Goal: Complete application form

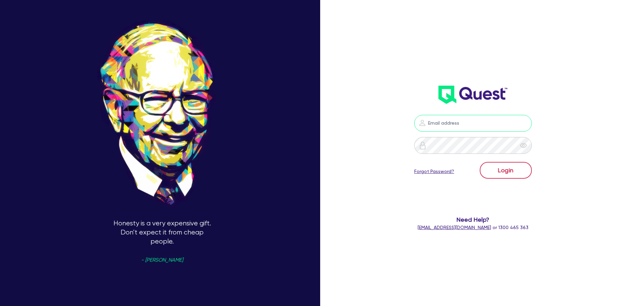
type input "[PERSON_NAME][EMAIL_ADDRESS][PERSON_NAME][DOMAIN_NAME]"
click at [521, 173] on button "Login" at bounding box center [506, 170] width 52 height 17
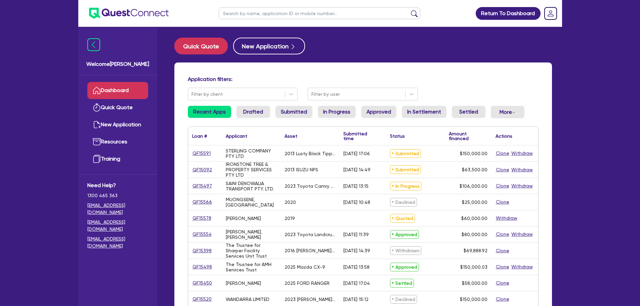
click at [190, 152] on div "QF15591" at bounding box center [205, 153] width 34 height 16
click at [205, 152] on link "QF15591" at bounding box center [201, 153] width 19 height 8
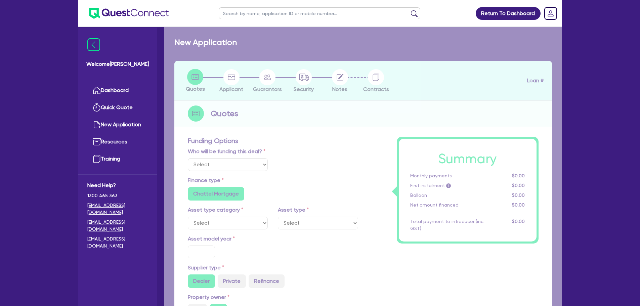
select select "Quest Finance - Own Book"
select select "PRIMARY_ASSETS"
type input "2013"
radio input "false"
radio input "true"
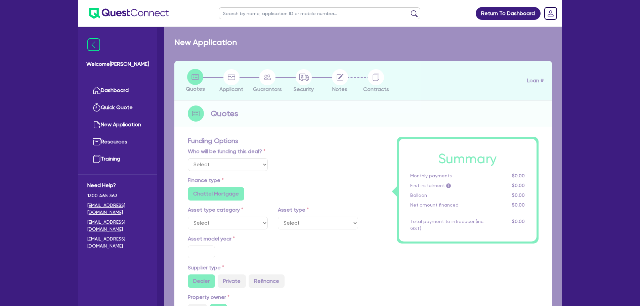
type input "150,000"
type input "5"
type input "7,500"
type input "17.95"
select select "TRAILERS"
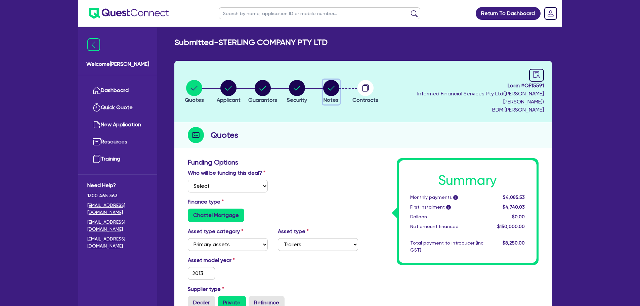
click at [336, 86] on circle "button" at bounding box center [331, 88] width 16 height 16
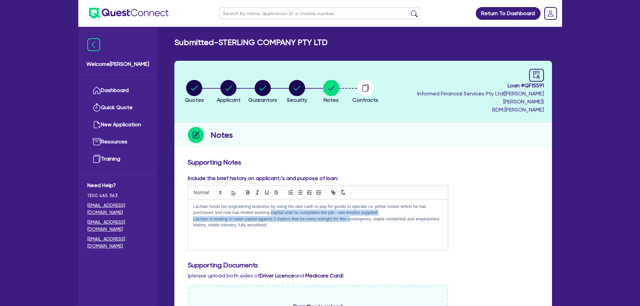
drag, startPoint x: 270, startPoint y: 203, endPoint x: 351, endPoint y: 211, distance: 81.0
click at [351, 211] on div "Lachlan funds his engineering business by using his own cash to pay for goods t…" at bounding box center [318, 225] width 260 height 50
click at [388, 207] on p "Lachlan funds his engineering business by using his own cash to pay for goods t…" at bounding box center [318, 210] width 250 height 12
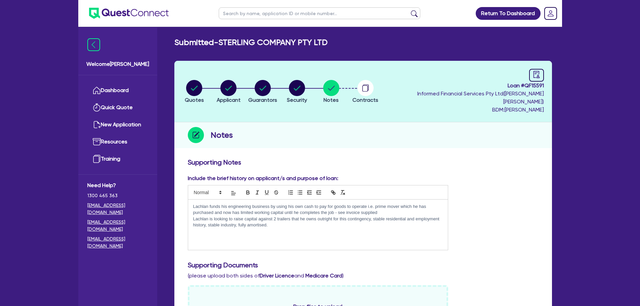
click at [389, 204] on p "Lachlan funds his engineering business by using his own cash to pay for goods t…" at bounding box center [318, 210] width 250 height 12
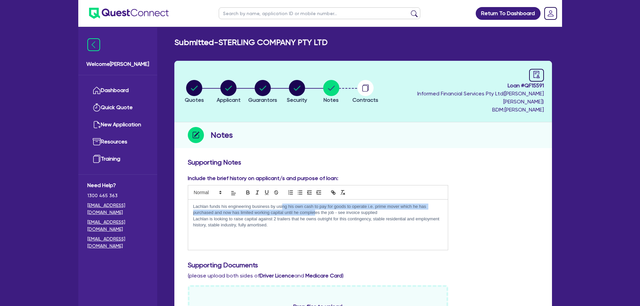
drag, startPoint x: 282, startPoint y: 200, endPoint x: 316, endPoint y: 205, distance: 34.0
click at [316, 205] on p "Lachlan funds his engineering business by using his own cash to pay for goods t…" at bounding box center [318, 210] width 250 height 12
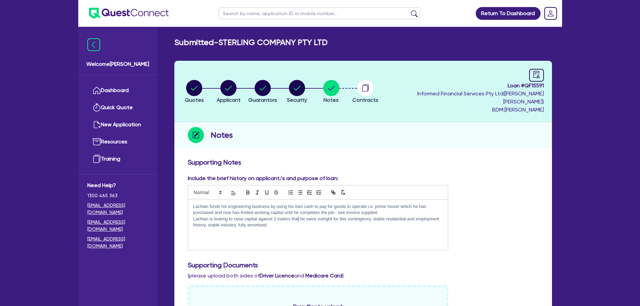
click at [298, 216] on p "Lachlan is looking to raise capital against 2 trailers that he owns outright fo…" at bounding box center [318, 222] width 250 height 12
click at [377, 221] on div "Lachlan funds his engineering business by using his own cash to pay for goods t…" at bounding box center [318, 225] width 260 height 50
click at [298, 65] on header "Quotes Applicant [GEOGRAPHIC_DATA] Security Notes Contracts Loan # QF15591 Info…" at bounding box center [363, 91] width 378 height 61
click at [303, 84] on circle "button" at bounding box center [297, 88] width 16 height 16
select select "PRIMARY_ASSETS"
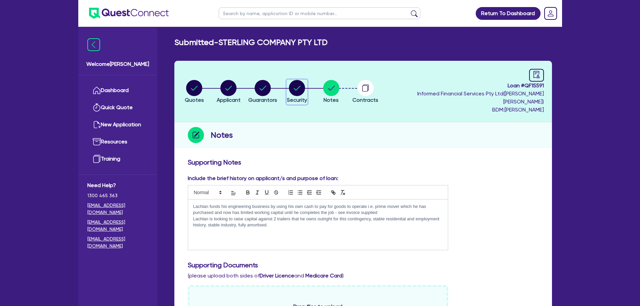
select select "TRAILERS"
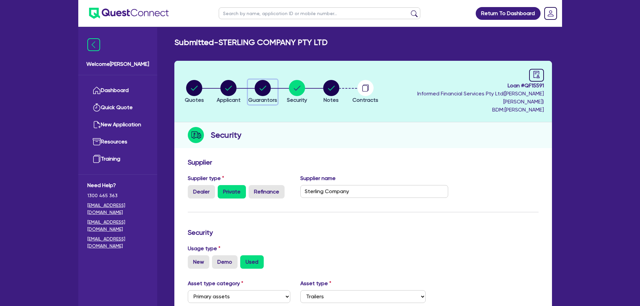
click at [268, 83] on circle "button" at bounding box center [263, 88] width 16 height 16
select select "MR"
select select "VIC"
select select "DE_FACTO"
select select "CASH"
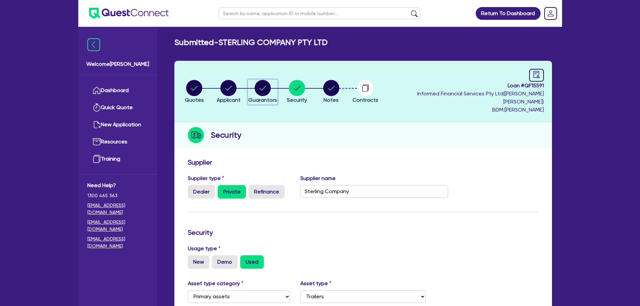
select select "TRAILER"
select select "VEHICLE"
select select "TRUCK"
select select "EQUIPMENT"
select select "HOUSEHOLD_PERSONAL"
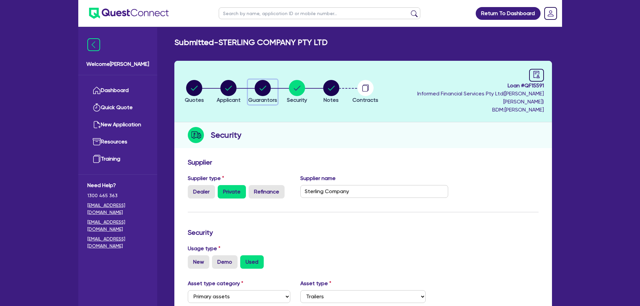
select select "VEHICLE_LOAN"
select select "TRUCK_LOAN"
select select "VEHICLE_LOAN"
select select "TRAILER_LOAN"
select select "EQUIPMENT_LOAN"
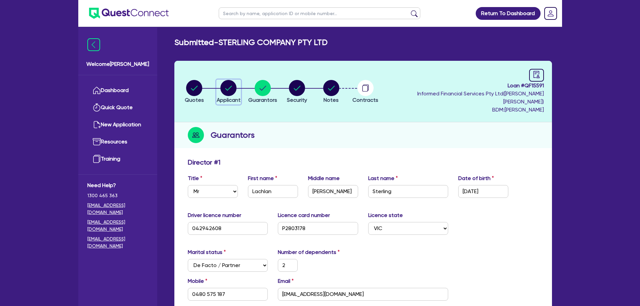
click at [240, 85] on div "button" at bounding box center [229, 88] width 24 height 16
select select "COMPANY"
select select "MANUFACTURING"
select select "WHOLE_OR_PARTIAL"
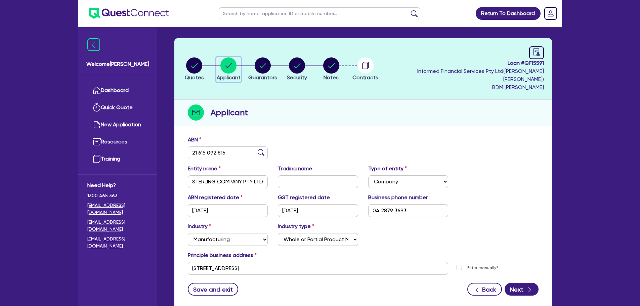
scroll to position [34, 0]
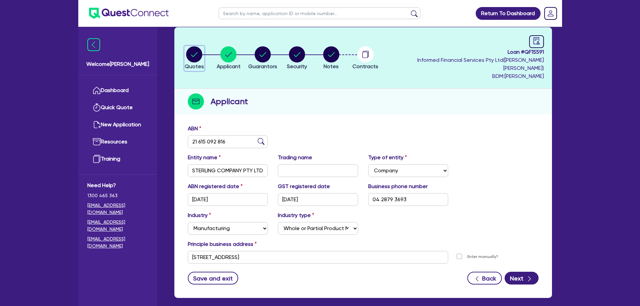
click at [189, 63] on span "Quotes" at bounding box center [194, 66] width 19 height 6
select select "Quest Finance - Own Book"
select select "PRIMARY_ASSETS"
select select "TRAILERS"
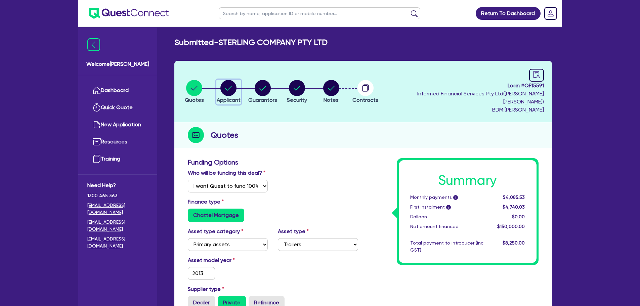
click at [236, 82] on icon "button" at bounding box center [228, 88] width 16 height 16
select select "COMPANY"
select select "MANUFACTURING"
select select "WHOLE_OR_PARTIAL"
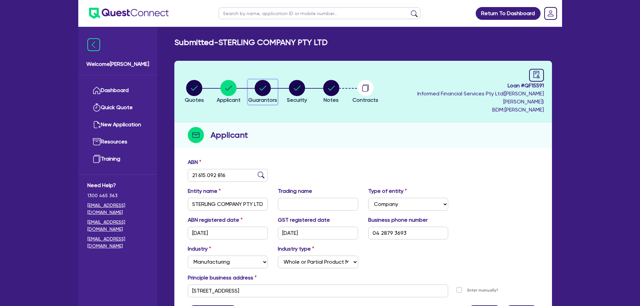
click at [265, 83] on circle "button" at bounding box center [263, 88] width 16 height 16
select select "MR"
select select "VIC"
select select "DE_FACTO"
select select "CASH"
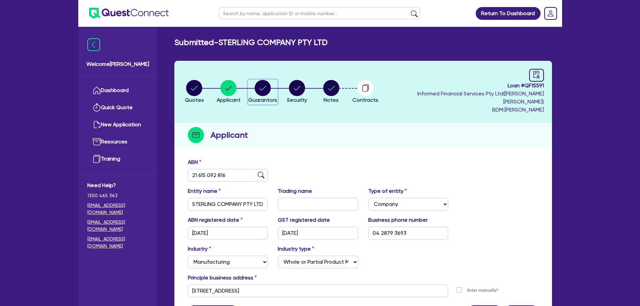
select select "TRAILER"
select select "VEHICLE"
select select "TRUCK"
select select "EQUIPMENT"
select select "HOUSEHOLD_PERSONAL"
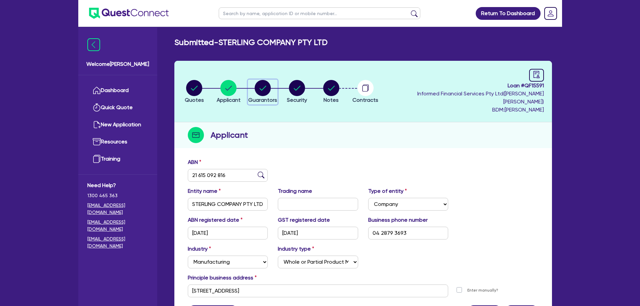
select select "VEHICLE_LOAN"
select select "TRUCK_LOAN"
select select "VEHICLE_LOAN"
select select "TRAILER_LOAN"
select select "EQUIPMENT_LOAN"
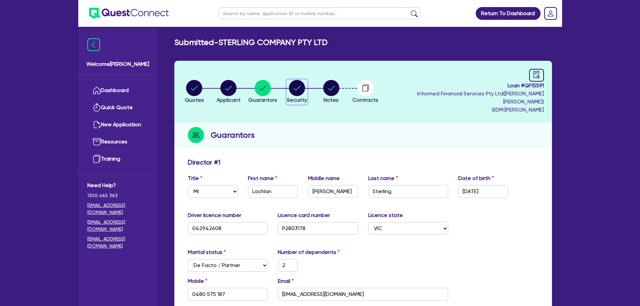
click at [302, 89] on circle "button" at bounding box center [297, 88] width 16 height 16
select select "PRIMARY_ASSETS"
select select "TRAILERS"
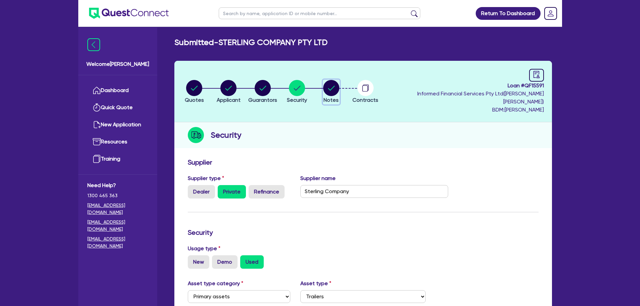
click at [339, 86] on circle "button" at bounding box center [331, 88] width 16 height 16
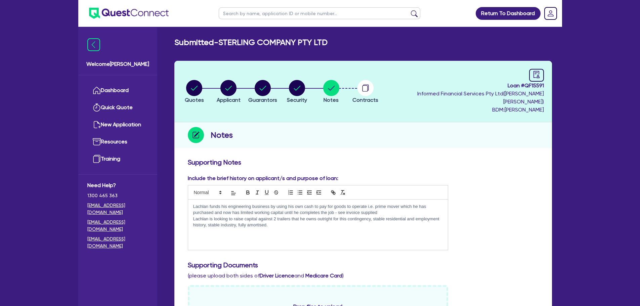
drag, startPoint x: 313, startPoint y: 215, endPoint x: 318, endPoint y: 215, distance: 4.7
click at [318, 216] on p "Lachlan is looking to raise capital against 2 trailers that he owns outright fo…" at bounding box center [318, 222] width 250 height 12
click at [311, 219] on p "Lachlan is looking to raise capital against 2 trailers that he owns outright fo…" at bounding box center [318, 222] width 250 height 12
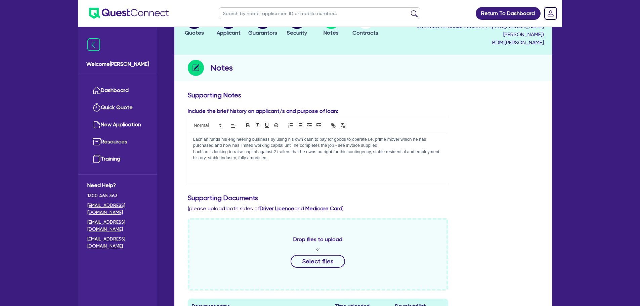
scroll to position [202, 0]
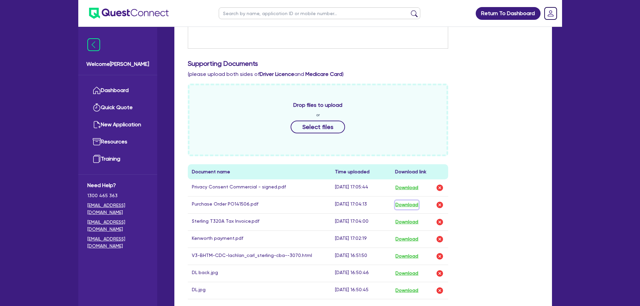
click at [408, 201] on button "Download" at bounding box center [407, 205] width 24 height 9
click at [403, 219] on td "Download" at bounding box center [419, 221] width 57 height 17
click at [407, 218] on button "Download" at bounding box center [407, 222] width 24 height 9
click at [409, 235] on button "Download" at bounding box center [407, 239] width 24 height 9
click at [402, 252] on button "Download" at bounding box center [407, 256] width 24 height 9
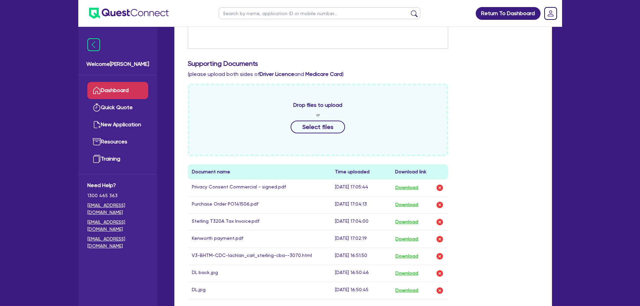
click at [139, 98] on link "Dashboard" at bounding box center [117, 90] width 61 height 17
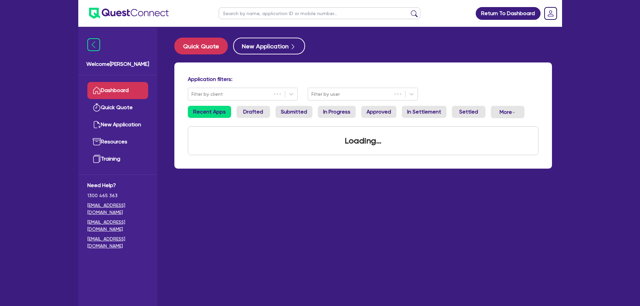
click at [137, 89] on link "Dashboard" at bounding box center [117, 90] width 61 height 17
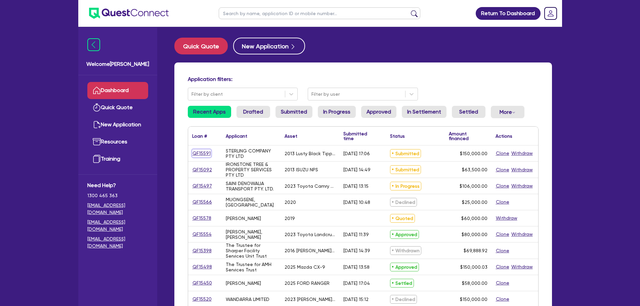
click at [206, 153] on link "QF15591" at bounding box center [201, 153] width 19 height 8
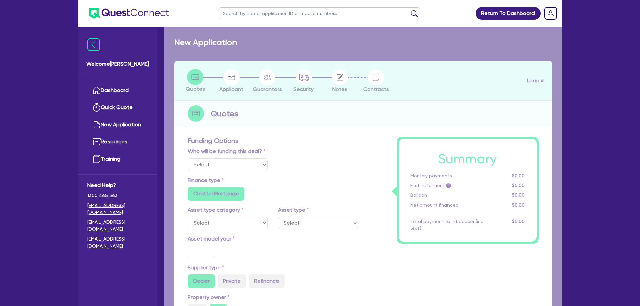
select select "Quest Finance - Own Book"
select select "PRIMARY_ASSETS"
type input "2013"
radio input "false"
radio input "true"
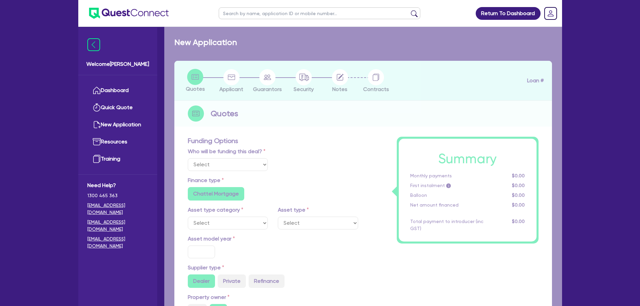
type input "150,000"
type input "5"
type input "7,500"
type input "17.95"
select select "TRAILERS"
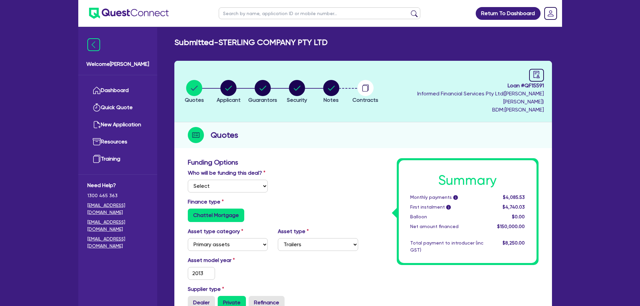
click at [328, 87] on li "Notes" at bounding box center [331, 92] width 34 height 24
click at [335, 88] on circle "button" at bounding box center [331, 88] width 16 height 16
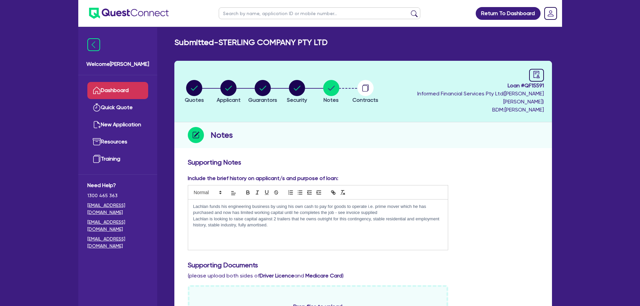
click at [115, 88] on link "Dashboard" at bounding box center [117, 90] width 61 height 17
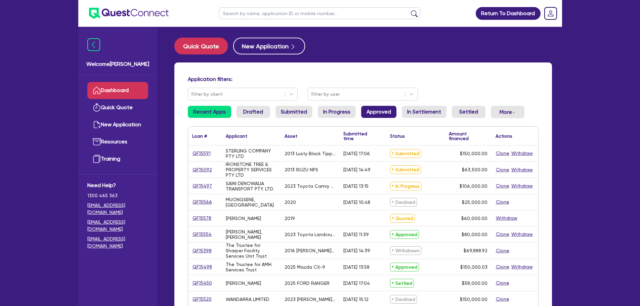
click at [392, 116] on link "Approved" at bounding box center [378, 112] width 35 height 12
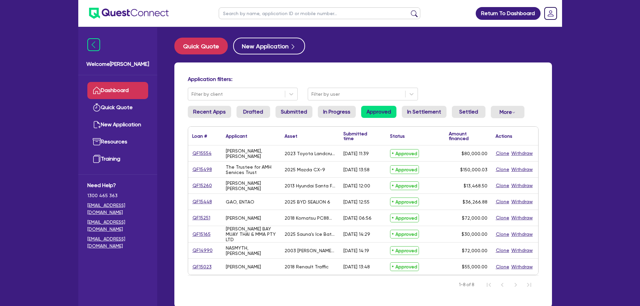
click at [205, 182] on link "QF15260" at bounding box center [202, 186] width 20 height 8
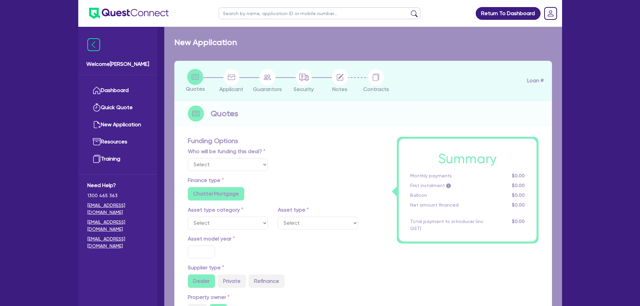
select select "Quest Finance - Own Book"
select select "CARS_AND_LIGHT_TRUCKS"
type input "2013"
type input "14,965"
type input "1,496.5"
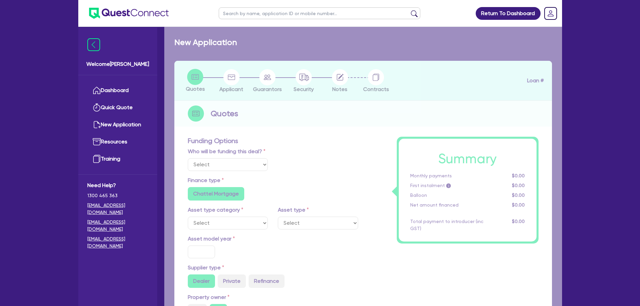
type input "3"
type input "404.06"
type input "17.95"
type input "900"
select select "PASSENGER_VEHICLES"
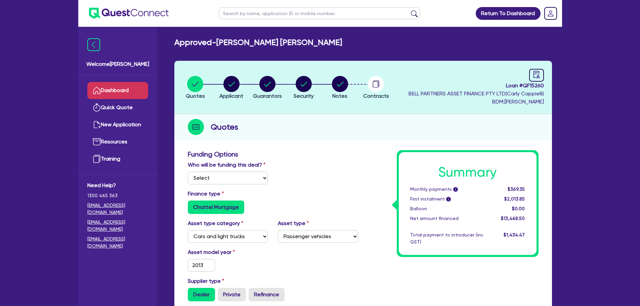
click at [124, 92] on link "Dashboard" at bounding box center [117, 90] width 61 height 17
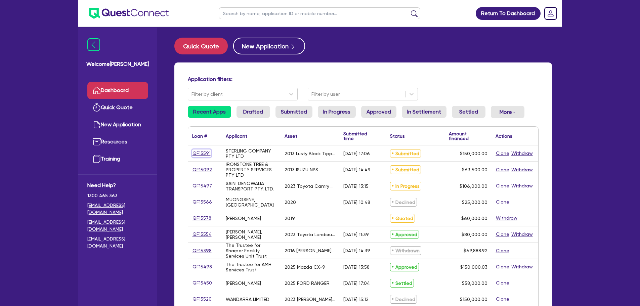
click at [206, 154] on link "QF15591" at bounding box center [201, 153] width 19 height 8
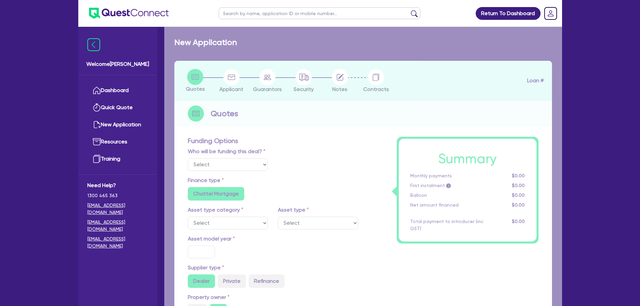
select select "Quest Finance - Own Book"
select select "PRIMARY_ASSETS"
type input "2013"
radio input "false"
radio input "true"
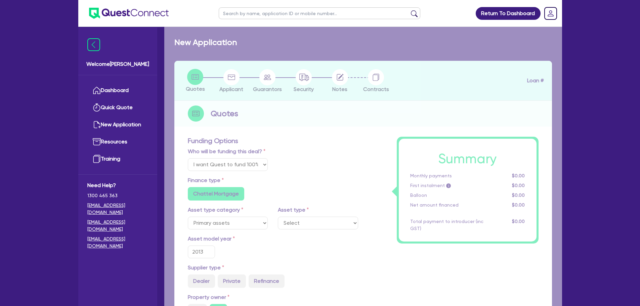
type input "150,000"
type input "5"
type input "7,500"
type input "17.95"
select select "TRAILERS"
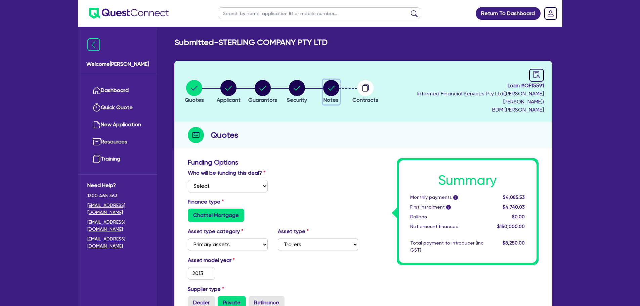
click at [339, 83] on circle "button" at bounding box center [331, 88] width 16 height 16
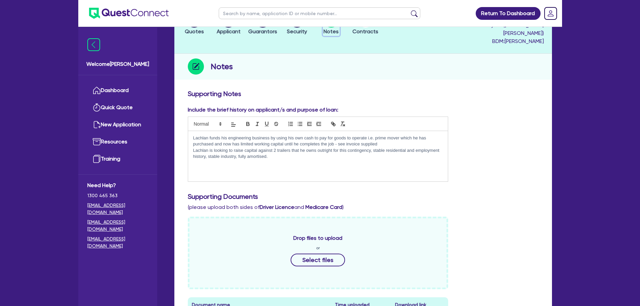
scroll to position [58, 0]
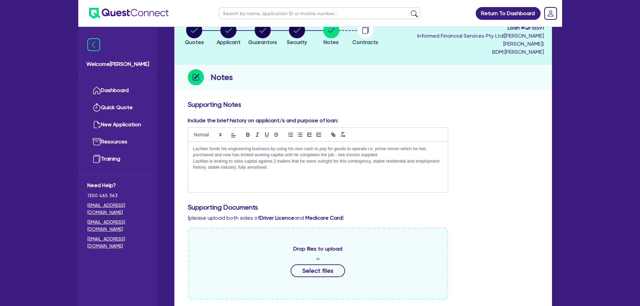
drag, startPoint x: 273, startPoint y: 160, endPoint x: 267, endPoint y: 158, distance: 6.3
click at [267, 158] on p "Lachlan is looking to raise capital against 2 trailers that he owns outright fo…" at bounding box center [318, 164] width 250 height 12
click at [273, 162] on p "Lachlan is looking to raise capital against 2 trailers that he owns outright fo…" at bounding box center [318, 164] width 250 height 12
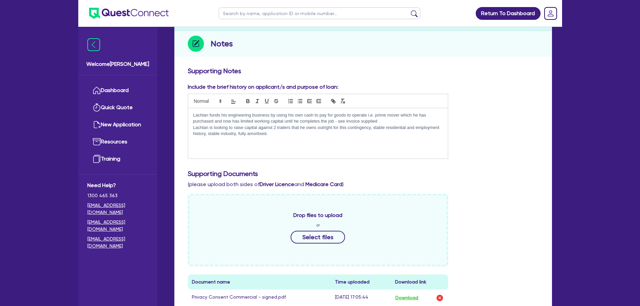
click at [285, 133] on div "Lachlan funds his engineering business by using his own cash to pay for goods t…" at bounding box center [318, 133] width 260 height 50
drag, startPoint x: 286, startPoint y: 130, endPoint x: 280, endPoint y: 128, distance: 6.3
click at [280, 128] on div "Lachlan funds his engineering business by using his own cash to pay for goods t…" at bounding box center [318, 133] width 260 height 50
click at [279, 135] on div "Lachlan funds his engineering business by using his own cash to pay for goods t…" at bounding box center [318, 133] width 260 height 50
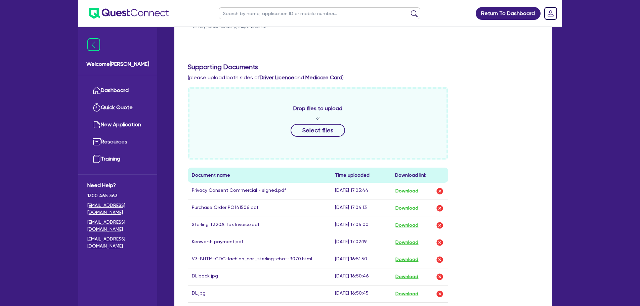
scroll to position [259, 0]
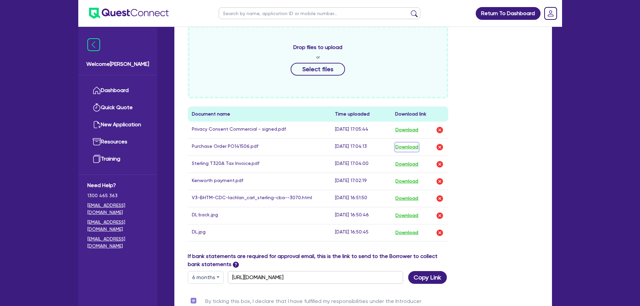
click at [411, 143] on button "Download" at bounding box center [407, 147] width 24 height 9
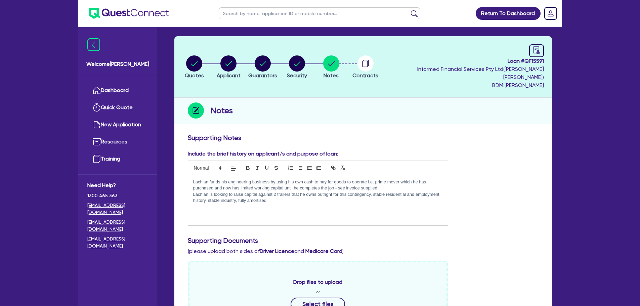
scroll to position [24, 0]
click at [284, 194] on p "Lachlan is looking to raise capital against 2 trailers that he owns outright fo…" at bounding box center [318, 198] width 250 height 12
click at [249, 193] on p "Lachlan is looking to raise capital against 2 trailers that he owns outright fo…" at bounding box center [318, 198] width 250 height 12
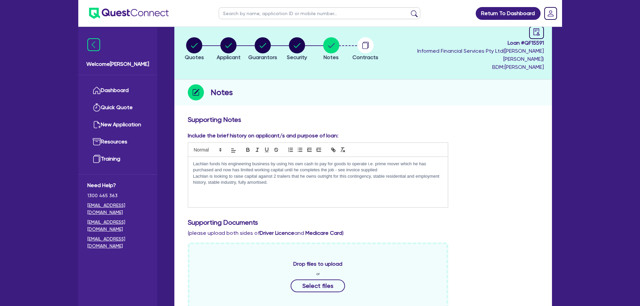
scroll to position [58, 0]
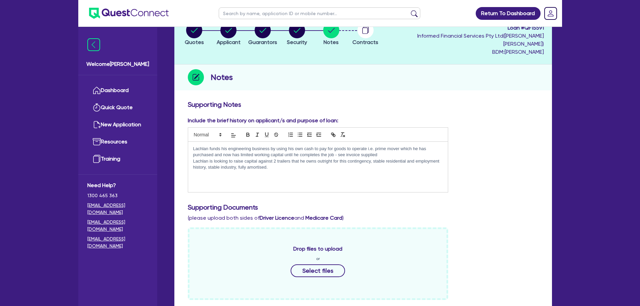
click at [286, 166] on div "Lachlan funds his engineering business by using his own cash to pay for goods t…" at bounding box center [318, 167] width 260 height 50
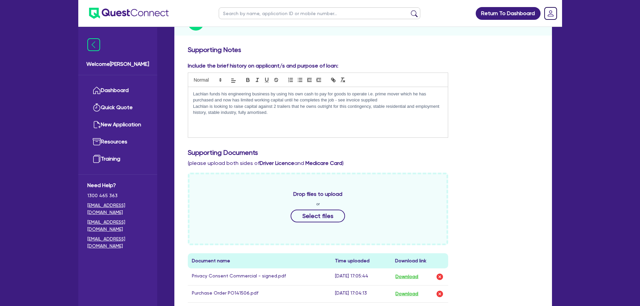
scroll to position [101, 0]
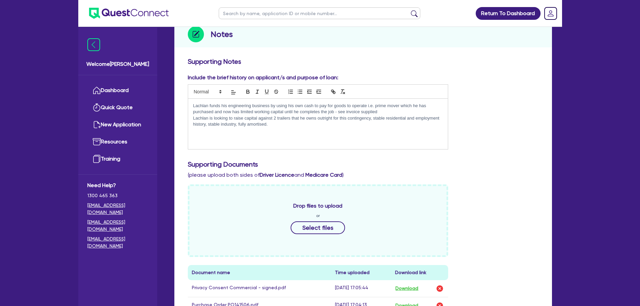
click at [289, 118] on p "Lachlan is looking to raise capital against 2 trailers that he owns outright fo…" at bounding box center [318, 121] width 250 height 12
drag, startPoint x: 282, startPoint y: 117, endPoint x: 225, endPoint y: 115, distance: 57.1
click at [224, 115] on p "Lachlan is looking to raise capital against 2 trailers that he owns outright fo…" at bounding box center [318, 121] width 250 height 12
click at [280, 115] on p "Lachlan is looking to raise capital against 2 trailers that he owns outright fo…" at bounding box center [318, 121] width 250 height 12
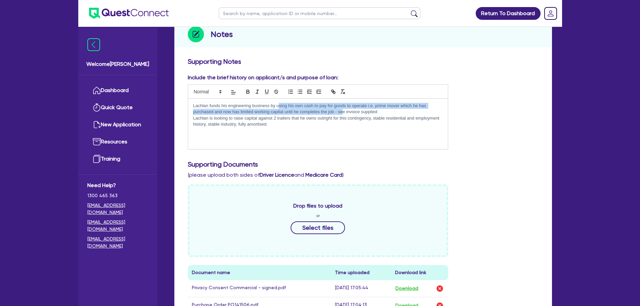
drag, startPoint x: 279, startPoint y: 97, endPoint x: 347, endPoint y: 101, distance: 68.3
click at [346, 103] on p "Lachlan funds his engineering business by using his own cash to pay for goods t…" at bounding box center [318, 109] width 250 height 12
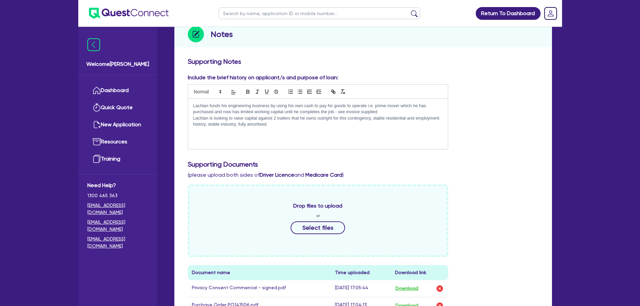
click at [367, 115] on p "Lachlan is looking to raise capital against 2 trailers that he owns outright fo…" at bounding box center [318, 121] width 250 height 12
click at [306, 118] on p "Lachlan is looking to raise capital against 2 trailers that he owns outright fo…" at bounding box center [318, 121] width 250 height 12
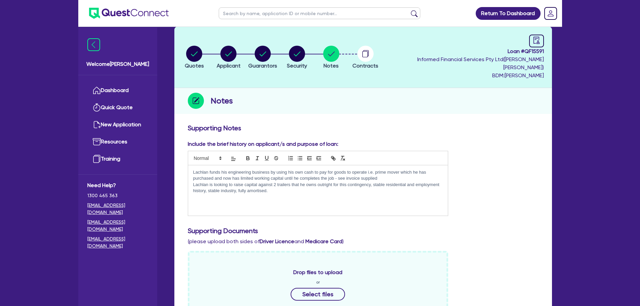
scroll to position [0, 0]
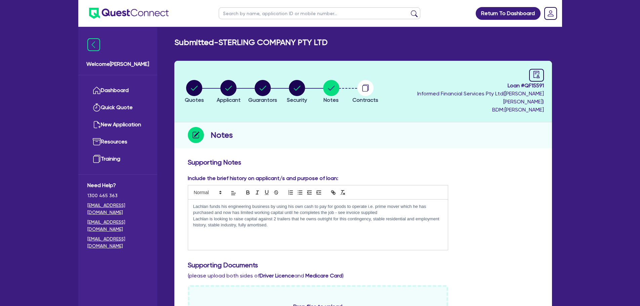
click at [151, 96] on ul "Dashboard Quick Quote New Application Ref Company Ref Salesperson Resources Tra…" at bounding box center [117, 124] width 79 height 99
click at [137, 85] on link "Dashboard" at bounding box center [117, 90] width 61 height 17
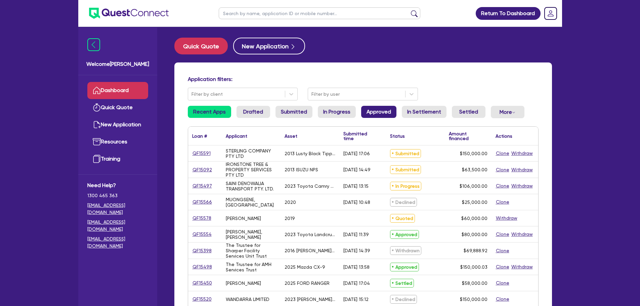
click at [374, 113] on link "Approved" at bounding box center [378, 112] width 35 height 12
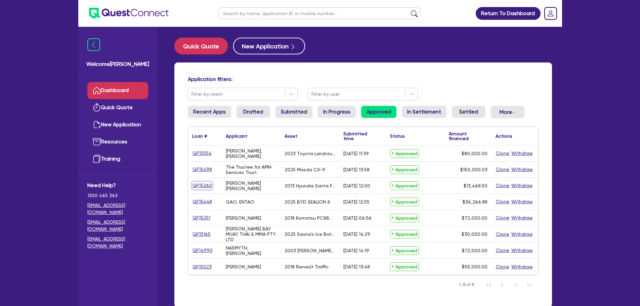
click at [199, 185] on link "QF15260" at bounding box center [202, 186] width 20 height 8
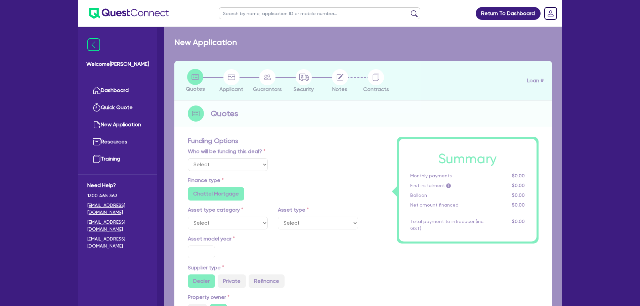
select select "Quest Finance - Own Book"
select select "CARS_AND_LIGHT_TRUCKS"
type input "2013"
type input "14,965"
type input "1,496.5"
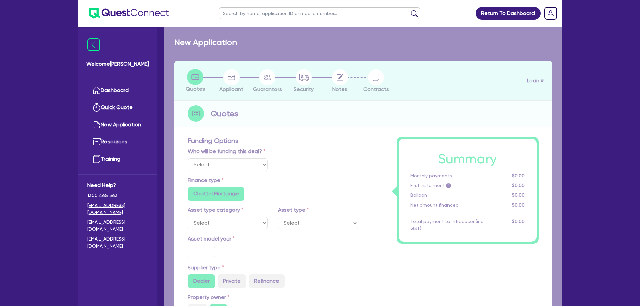
type input "3"
type input "404.06"
type input "17.95"
type input "900"
select select "PASSENGER_VEHICLES"
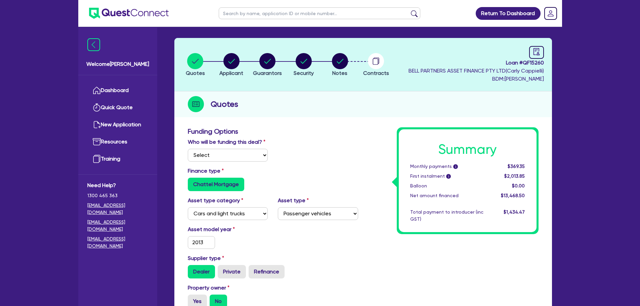
scroll to position [34, 0]
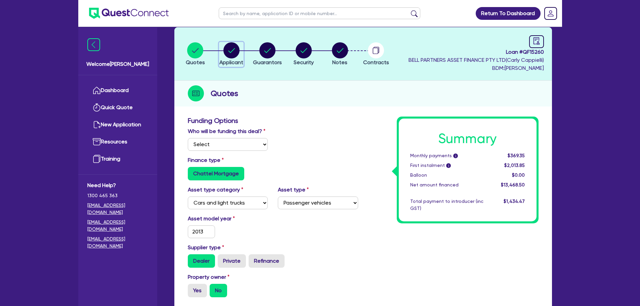
click at [232, 52] on circle "button" at bounding box center [231, 50] width 16 height 16
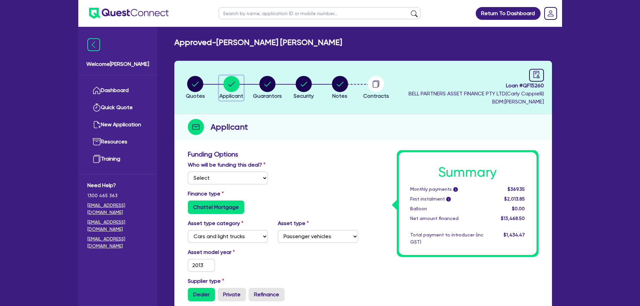
select select "SOLE_TRADER"
select select "RETAIL_WHOLESALE_TRADE"
select select "PERSONAL_ACCESSORIES"
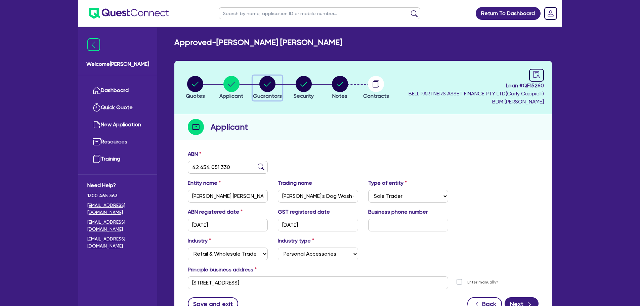
click at [266, 87] on circle "button" at bounding box center [267, 84] width 16 height 16
select select "MS"
select select "QLD"
select select "SINGLE"
select select "CASH"
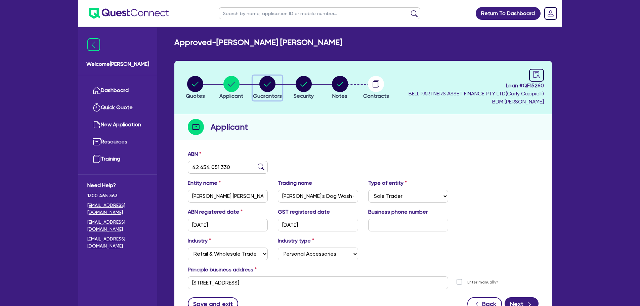
select select "VEHICLE"
select select "TRAILER"
select select "HOUSEHOLD_PERSONAL"
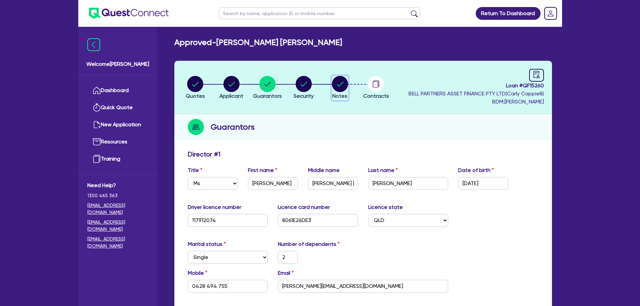
click at [337, 85] on circle "button" at bounding box center [340, 84] width 16 height 16
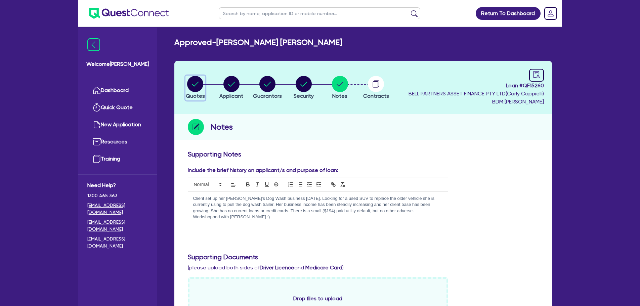
click at [186, 87] on button "Quotes" at bounding box center [195, 88] width 20 height 25
select select "Quest Finance - Own Book"
select select "CARS_AND_LIGHT_TRUCKS"
select select "PASSENGER_VEHICLES"
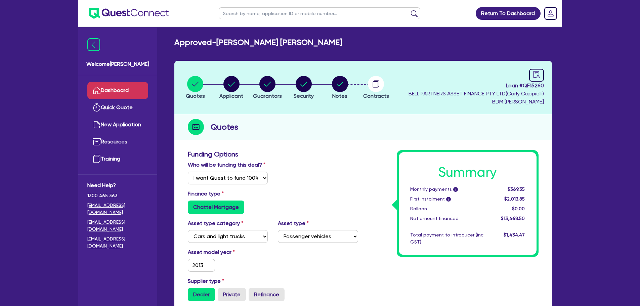
click at [126, 90] on link "Dashboard" at bounding box center [117, 90] width 61 height 17
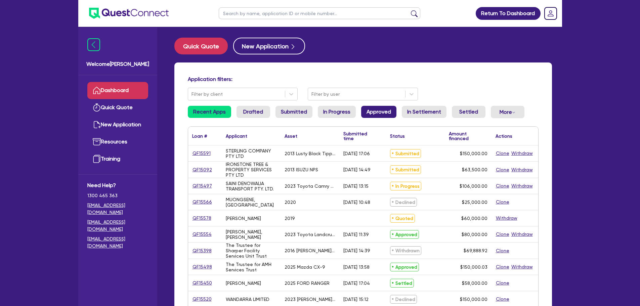
click at [361, 112] on link "Approved" at bounding box center [378, 112] width 35 height 12
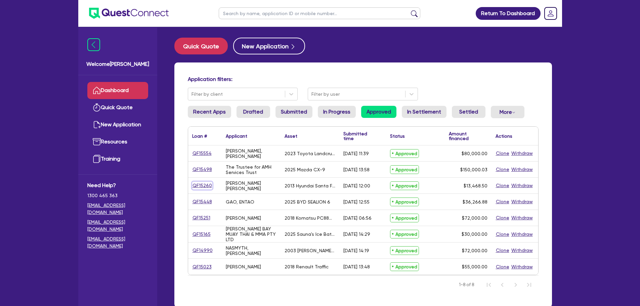
click at [204, 187] on link "QF15260" at bounding box center [202, 186] width 20 height 8
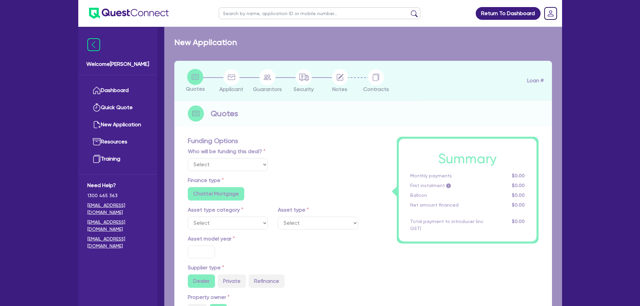
select select "Quest Finance - Own Book"
select select "CARS_AND_LIGHT_TRUCKS"
type input "2013"
type input "14,965"
type input "1,496.5"
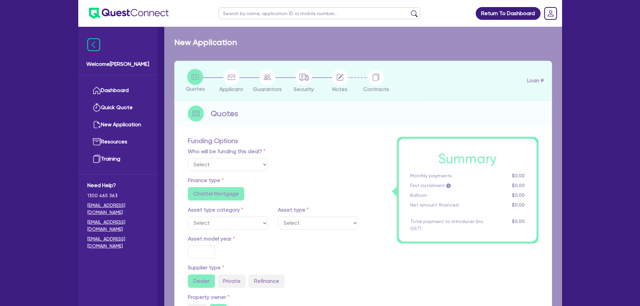
type input "3"
type input "404.06"
type input "17.95"
type input "900"
select select "PASSENGER_VEHICLES"
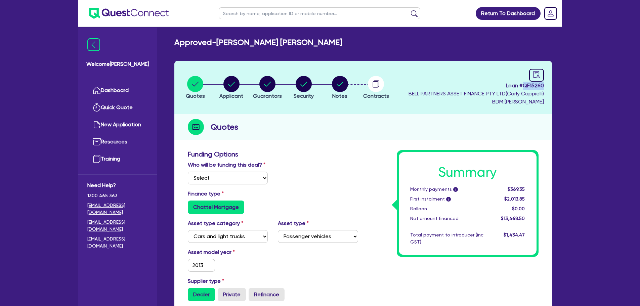
drag, startPoint x: 523, startPoint y: 84, endPoint x: 542, endPoint y: 85, distance: 18.9
click at [542, 85] on span "Loan # QF15260" at bounding box center [475, 86] width 135 height 8
copy span "QF15260"
click at [137, 91] on link "Dashboard" at bounding box center [117, 90] width 61 height 17
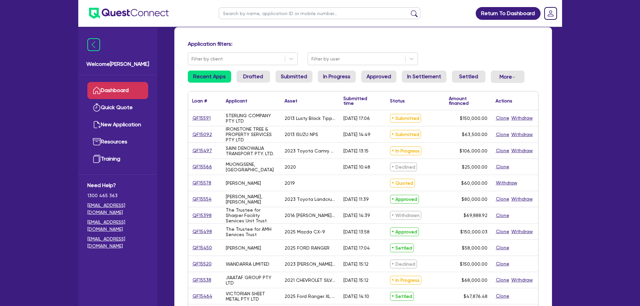
scroll to position [34, 0]
